Goal: Download file/media

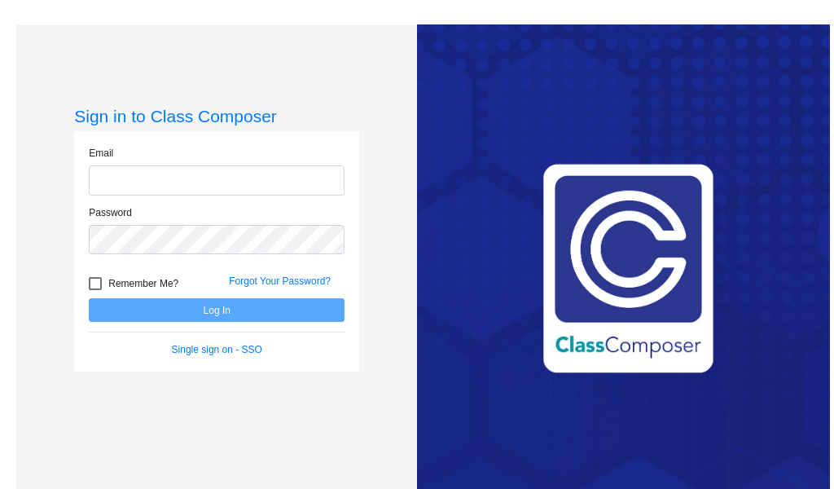
type input "[PERSON_NAME][EMAIL_ADDRESS][PERSON_NAME][DOMAIN_NAME]"
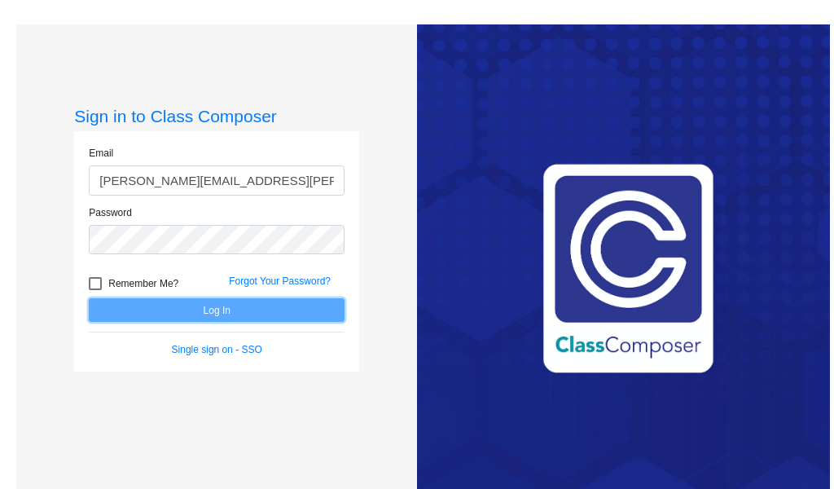
drag, startPoint x: 262, startPoint y: 322, endPoint x: 231, endPoint y: 305, distance: 35.4
click at [231, 305] on button "Log In" at bounding box center [217, 310] width 256 height 24
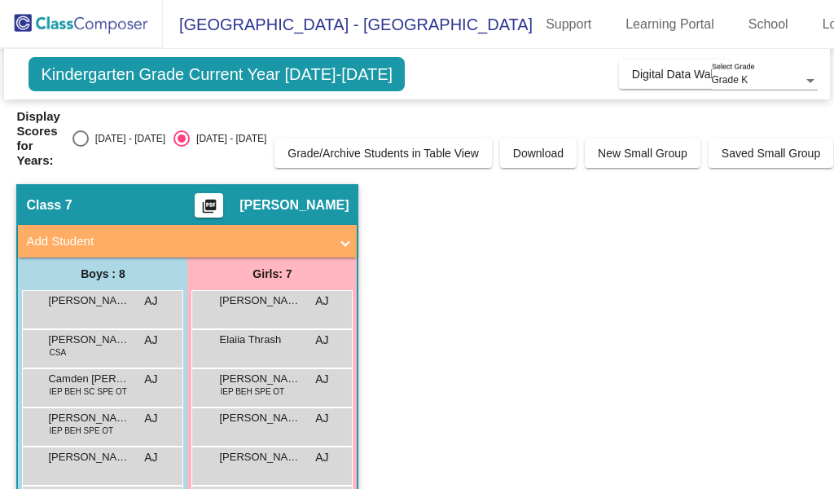
click at [349, 238] on span at bounding box center [345, 241] width 7 height 19
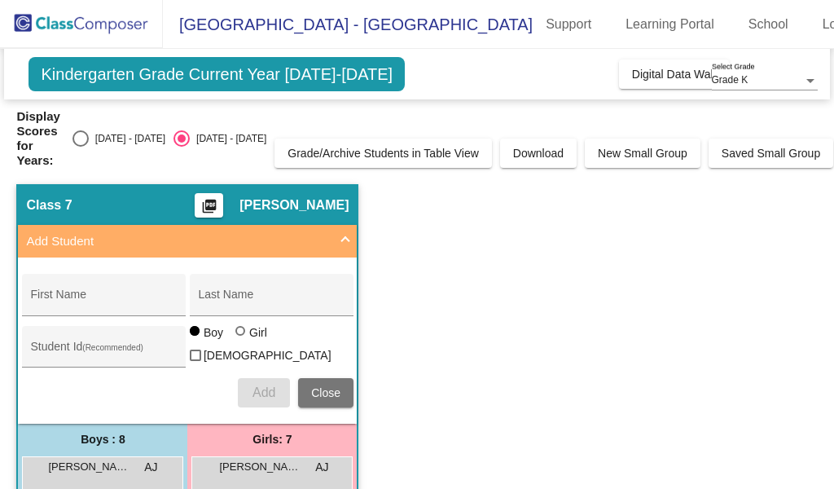
click at [349, 238] on span at bounding box center [345, 241] width 7 height 19
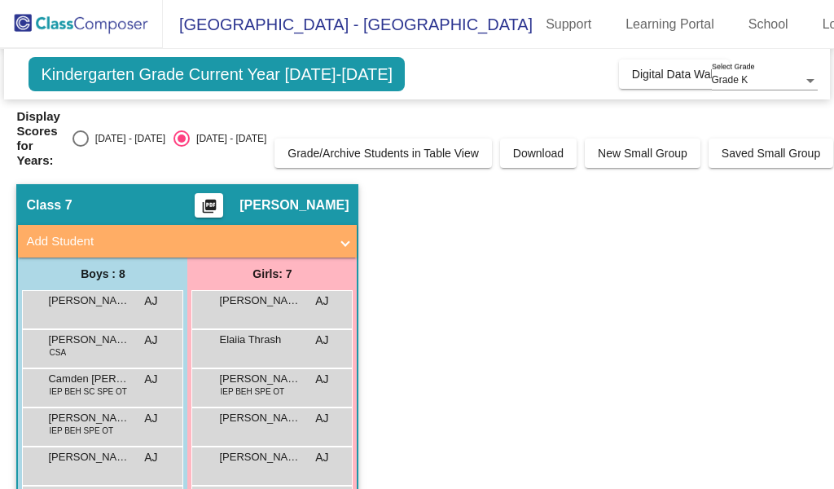
click at [219, 205] on mat-icon "picture_as_pdf" at bounding box center [210, 209] width 20 height 23
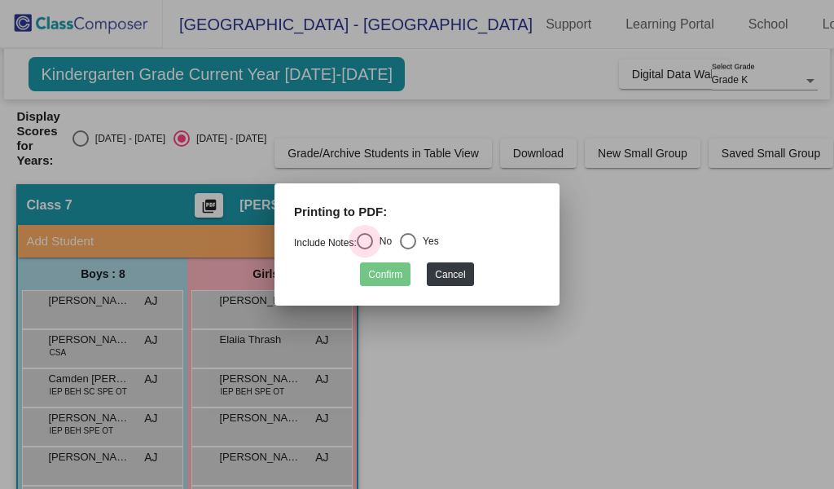
click at [373, 248] on div "Select an option" at bounding box center [365, 241] width 16 height 16
click at [365, 249] on input "No" at bounding box center [364, 249] width 1 height 1
radio input "true"
click at [377, 268] on button "Confirm" at bounding box center [385, 274] width 50 height 24
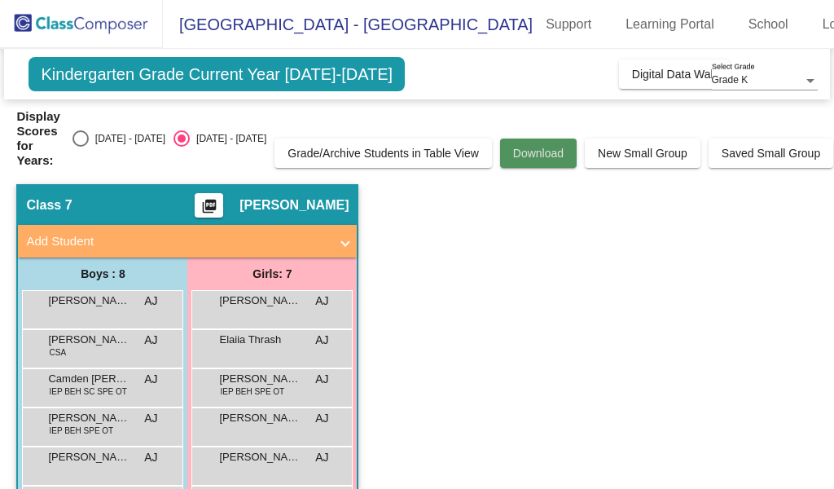
click at [513, 156] on span "Download" at bounding box center [538, 153] width 50 height 13
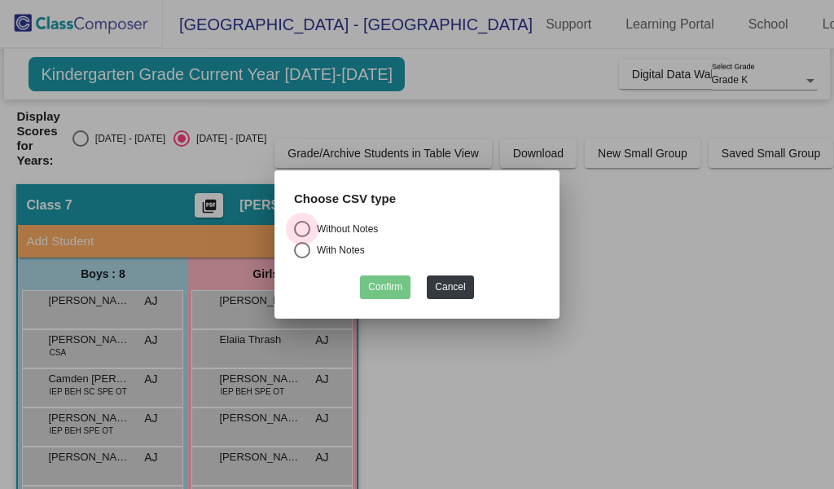
click at [308, 226] on div "Select an option" at bounding box center [302, 229] width 16 height 16
click at [302, 237] on input "Without Notes" at bounding box center [301, 237] width 1 height 1
radio input "true"
click at [384, 280] on button "Confirm" at bounding box center [385, 287] width 50 height 24
